Goal: Task Accomplishment & Management: Manage account settings

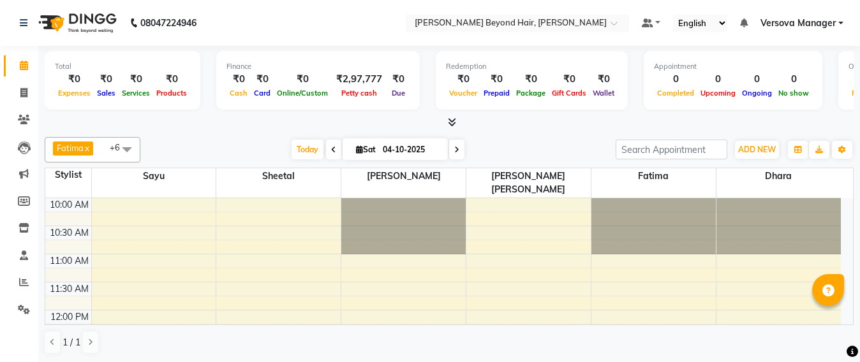
scroll to position [159, 0]
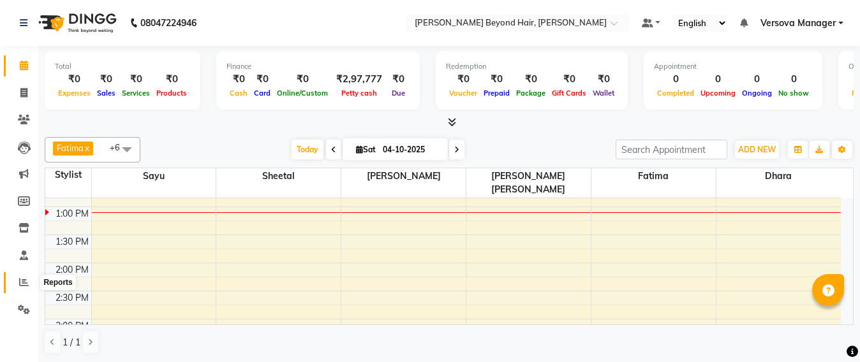
click at [26, 283] on icon at bounding box center [24, 282] width 10 height 10
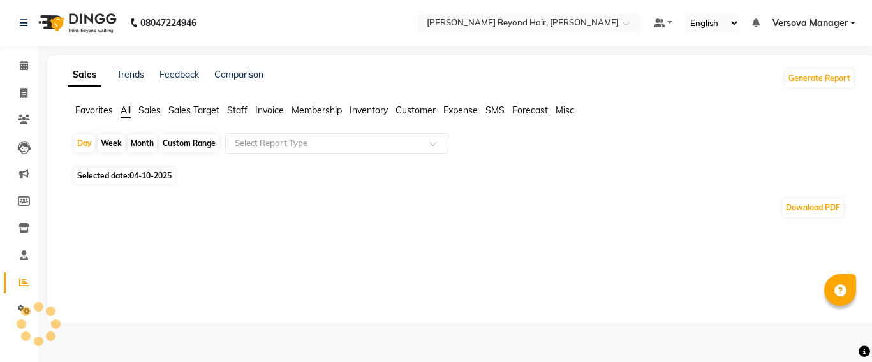
click at [238, 106] on span "Staff" at bounding box center [237, 110] width 20 height 11
click at [187, 149] on div "Custom Range" at bounding box center [188, 144] width 59 height 18
select select "10"
select select "2025"
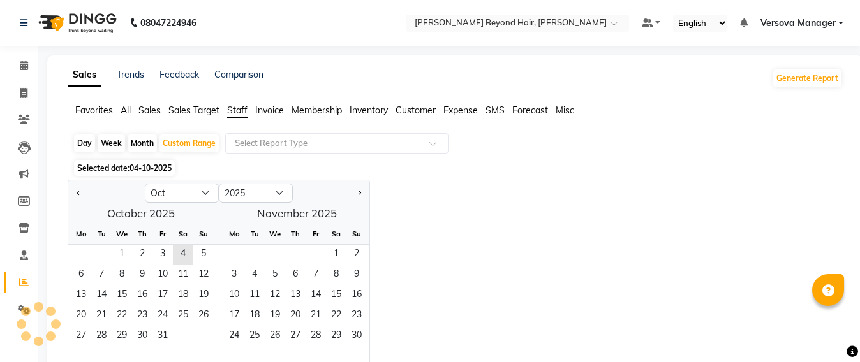
drag, startPoint x: 73, startPoint y: 189, endPoint x: 71, endPoint y: 207, distance: 18.0
click at [74, 189] on button "Previous month" at bounding box center [78, 193] width 10 height 20
select select "9"
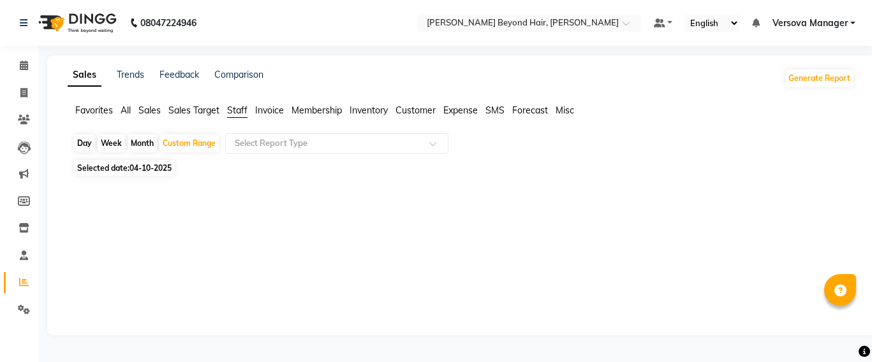
click at [83, 257] on div at bounding box center [459, 251] width 772 height 92
click at [167, 166] on span "04-10-2025" at bounding box center [150, 168] width 42 height 10
select select "10"
select select "2025"
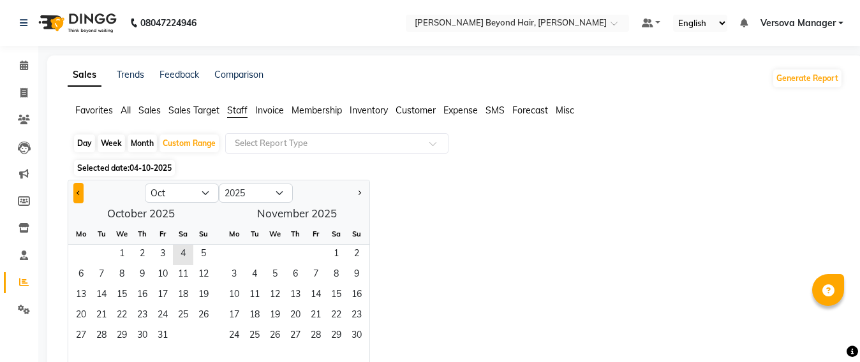
click at [82, 193] on button "Previous month" at bounding box center [78, 193] width 10 height 20
select select "9"
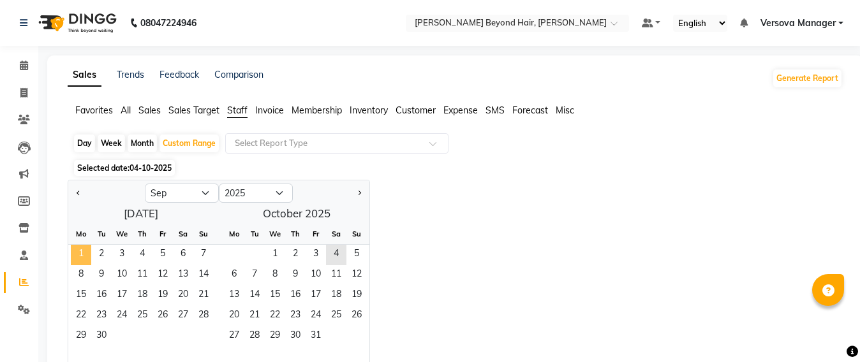
click at [84, 249] on span "1" at bounding box center [81, 255] width 20 height 20
click at [98, 344] on span "30" at bounding box center [101, 337] width 20 height 20
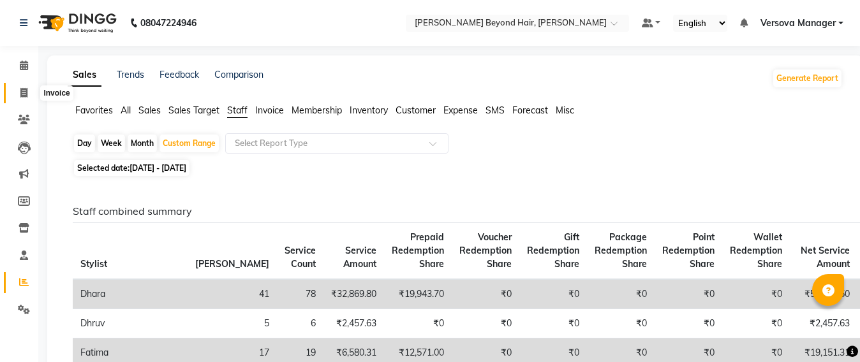
click at [19, 89] on span at bounding box center [24, 93] width 22 height 15
click at [839, 22] on link "Versova Manager" at bounding box center [801, 23] width 83 height 13
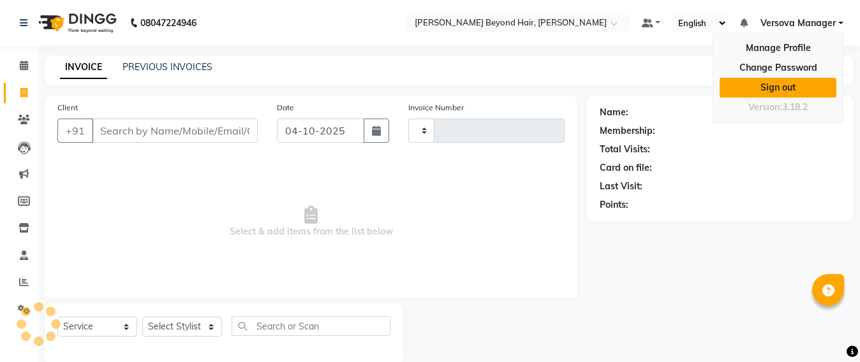
click at [786, 78] on link "Sign out" at bounding box center [777, 88] width 117 height 20
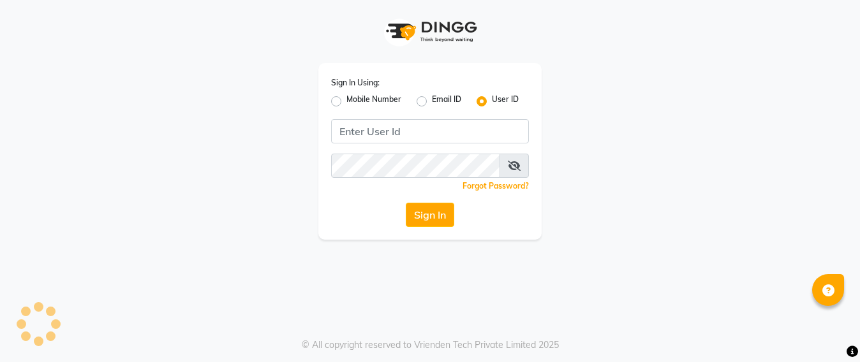
click at [786, 68] on div "Sign In Using: Mobile Number Email ID User ID Remember me Forgot Password? Sign…" at bounding box center [429, 120] width 727 height 240
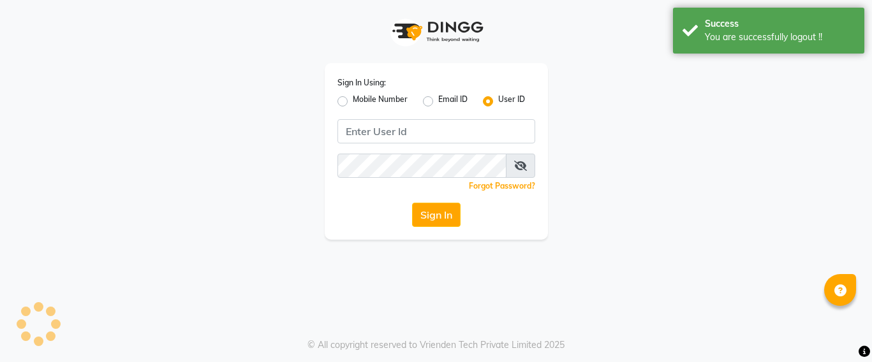
click at [353, 101] on label "Mobile Number" at bounding box center [380, 101] width 55 height 15
click at [353, 101] on input "Mobile Number" at bounding box center [357, 98] width 8 height 8
radio input "true"
radio input "false"
click at [771, 120] on div "Sign In Using: Mobile Number Email ID User ID Country Code × Remember me Forgot…" at bounding box center [436, 120] width 727 height 240
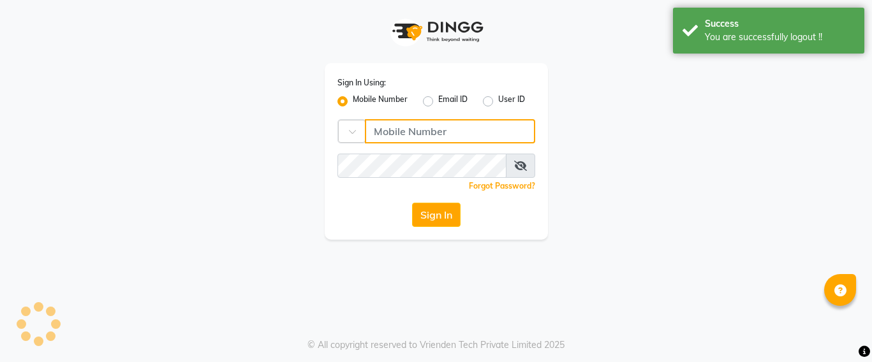
click at [394, 134] on input "Username" at bounding box center [450, 131] width 170 height 24
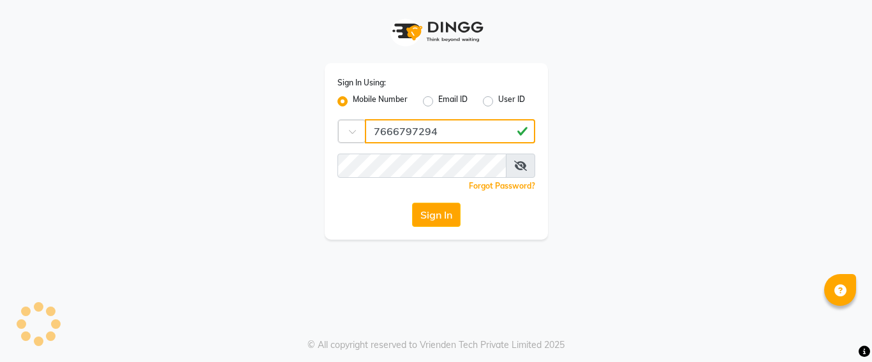
type input "7666797294"
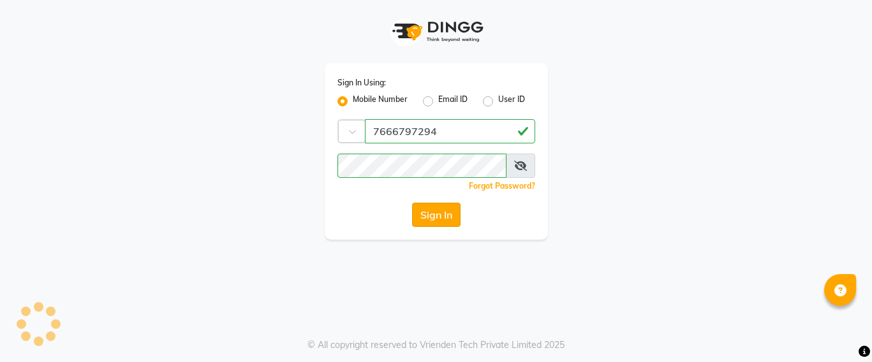
click at [449, 217] on button "Sign In" at bounding box center [436, 215] width 48 height 24
click at [432, 223] on div "Sign In" at bounding box center [436, 215] width 198 height 24
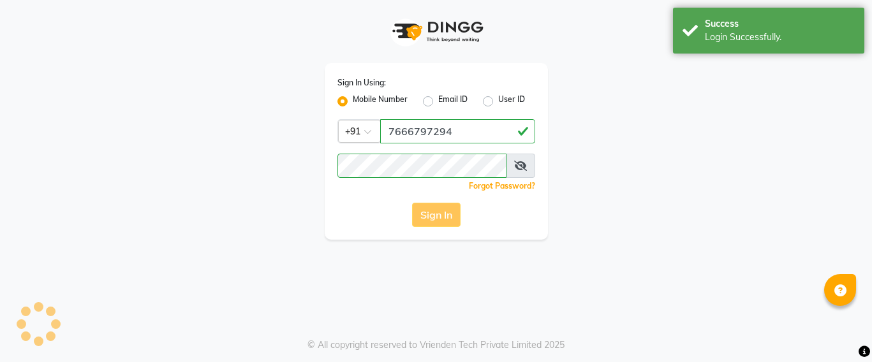
click at [444, 219] on div "Sign In" at bounding box center [436, 215] width 198 height 24
